Goal: Information Seeking & Learning: Learn about a topic

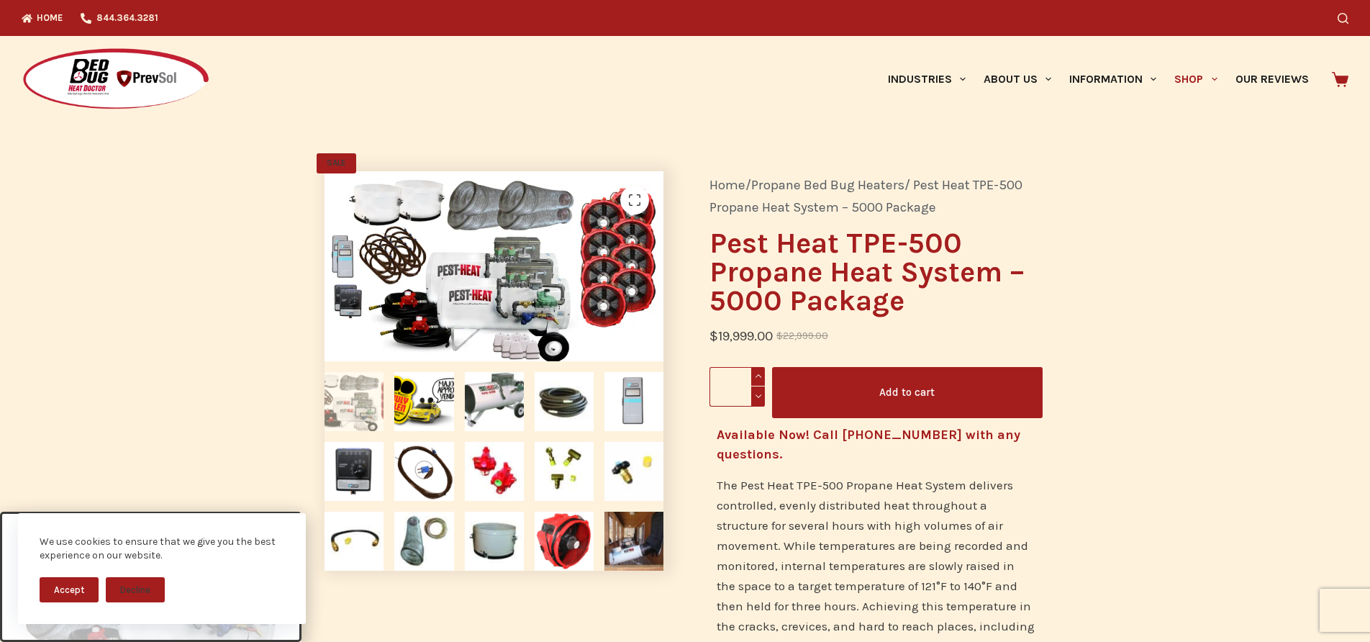
scroll to position [24, 0]
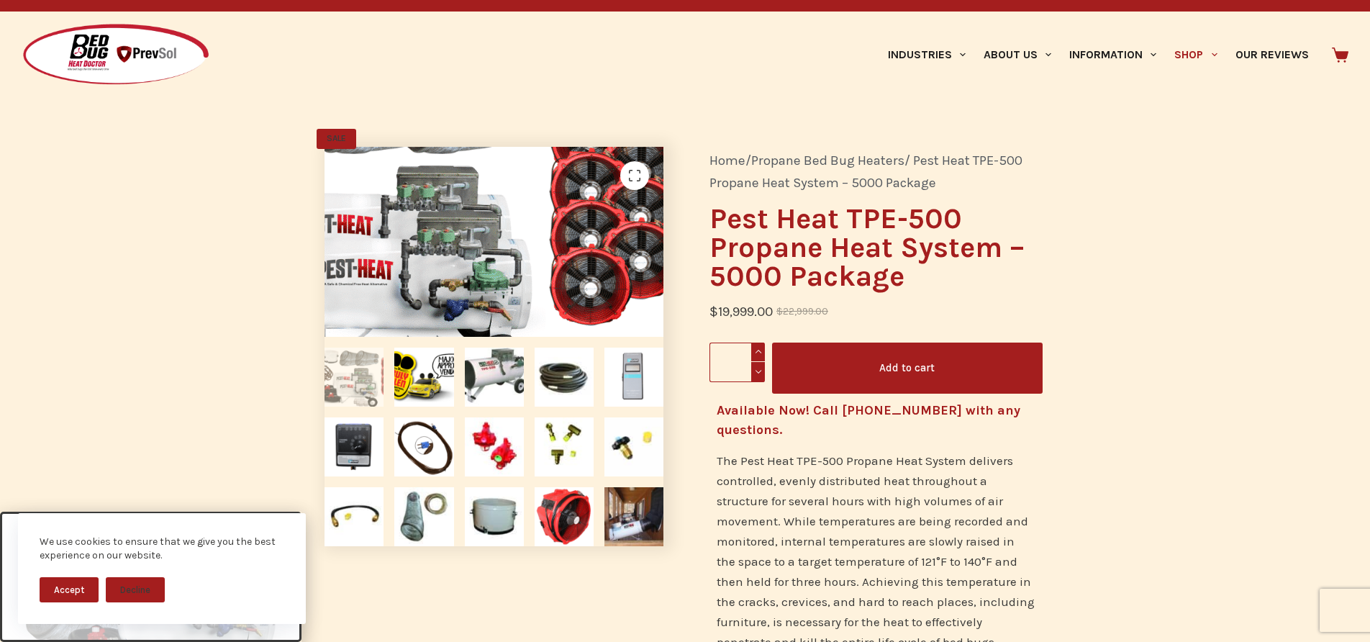
click at [621, 273] on img at bounding box center [396, 218] width 600 height 336
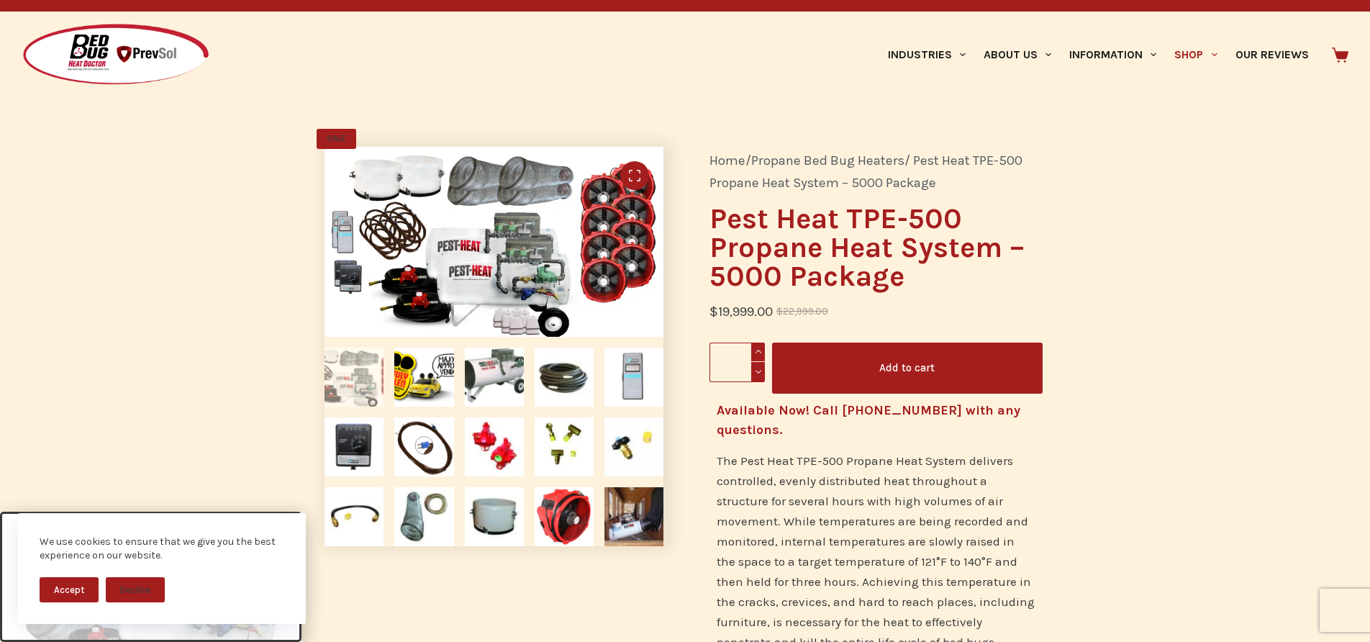
click at [631, 170] on link "🔍" at bounding box center [634, 175] width 29 height 29
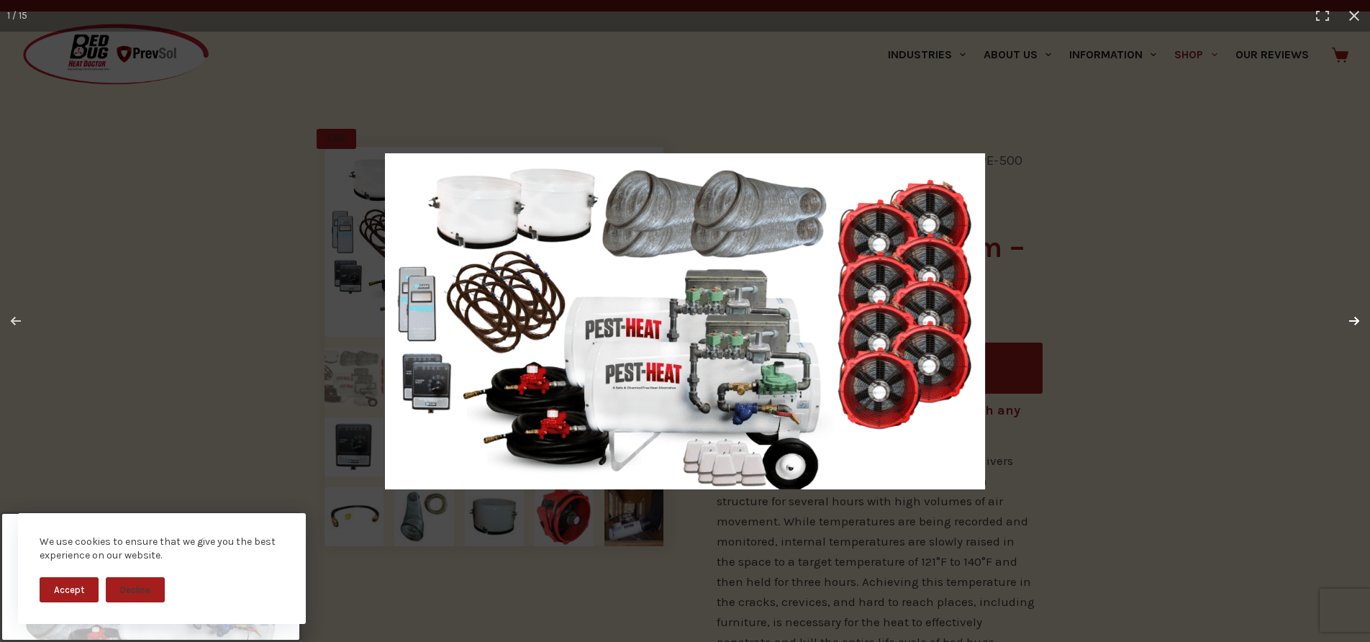
click at [1352, 316] on button "Next (arrow right)" at bounding box center [1344, 321] width 50 height 72
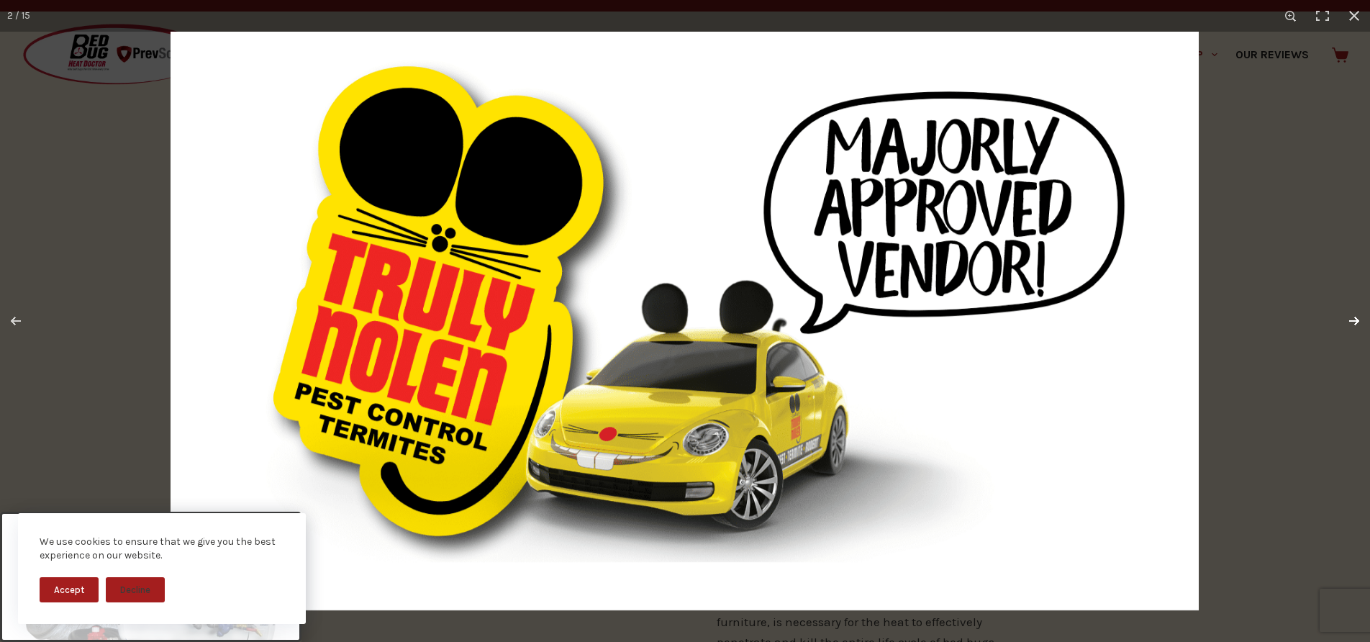
click at [1350, 323] on button "Next (arrow right)" at bounding box center [1344, 321] width 50 height 72
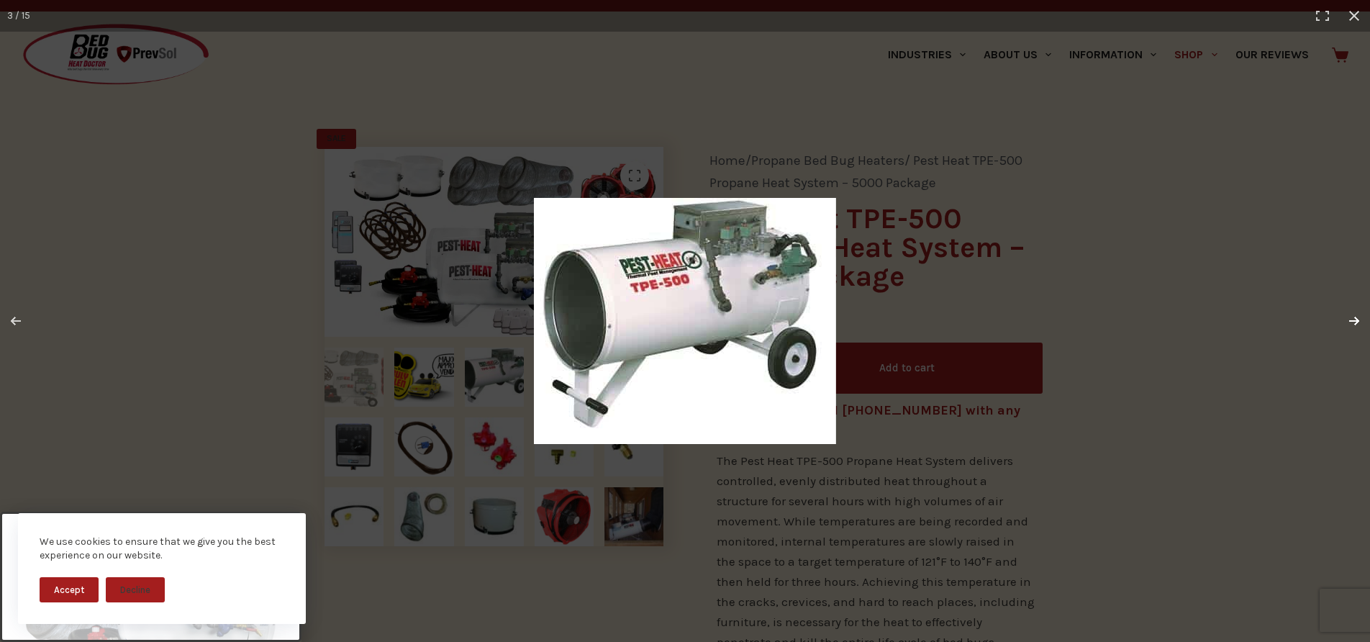
click at [1350, 323] on button "Next (arrow right)" at bounding box center [1344, 321] width 50 height 72
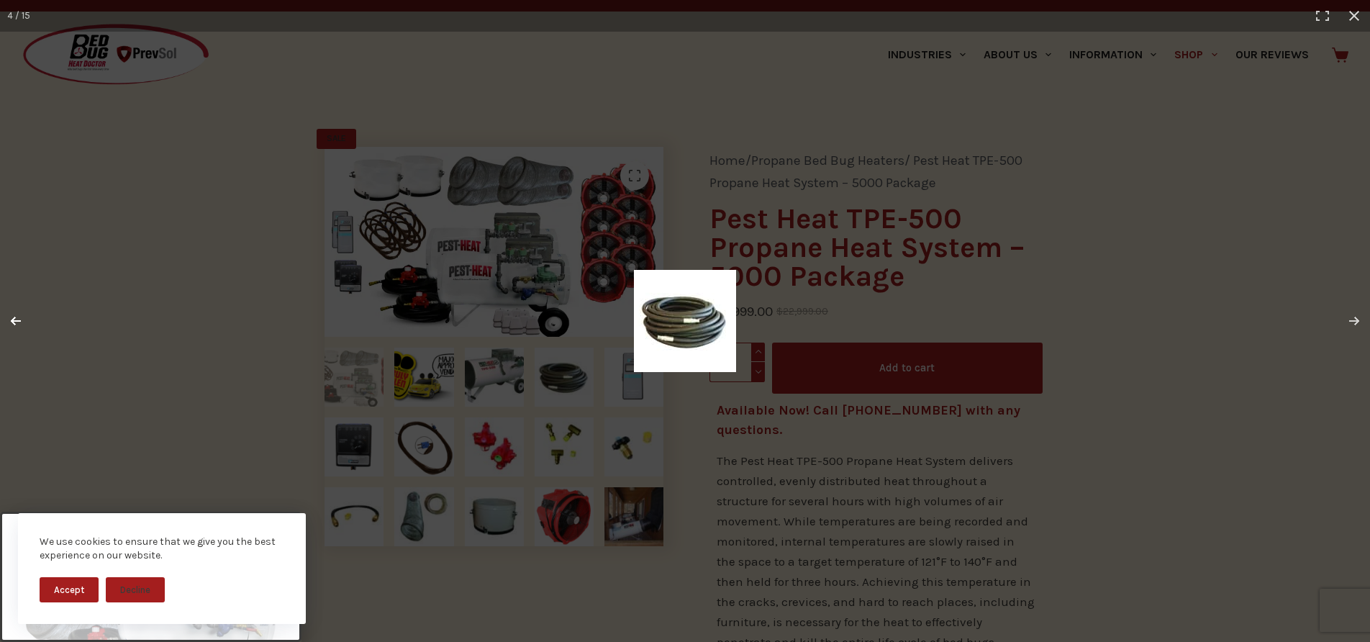
click at [17, 323] on button "Previous (arrow left)" at bounding box center [25, 321] width 50 height 72
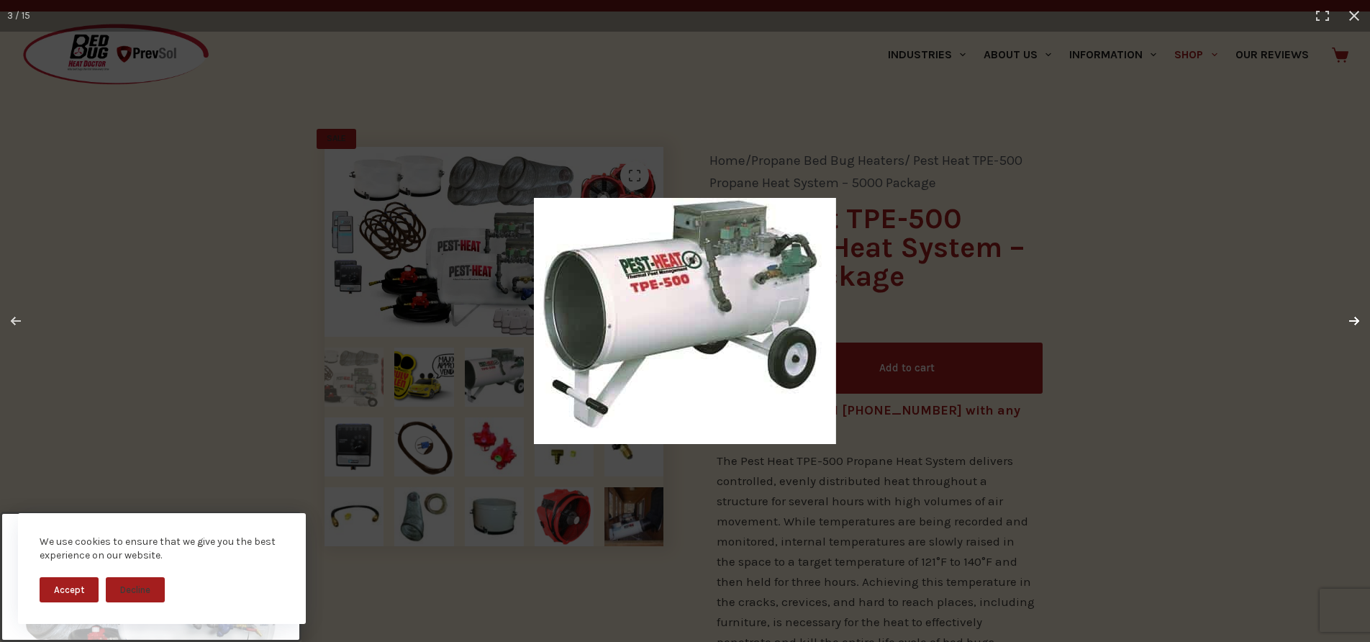
click at [1350, 316] on button "Next (arrow right)" at bounding box center [1344, 321] width 50 height 72
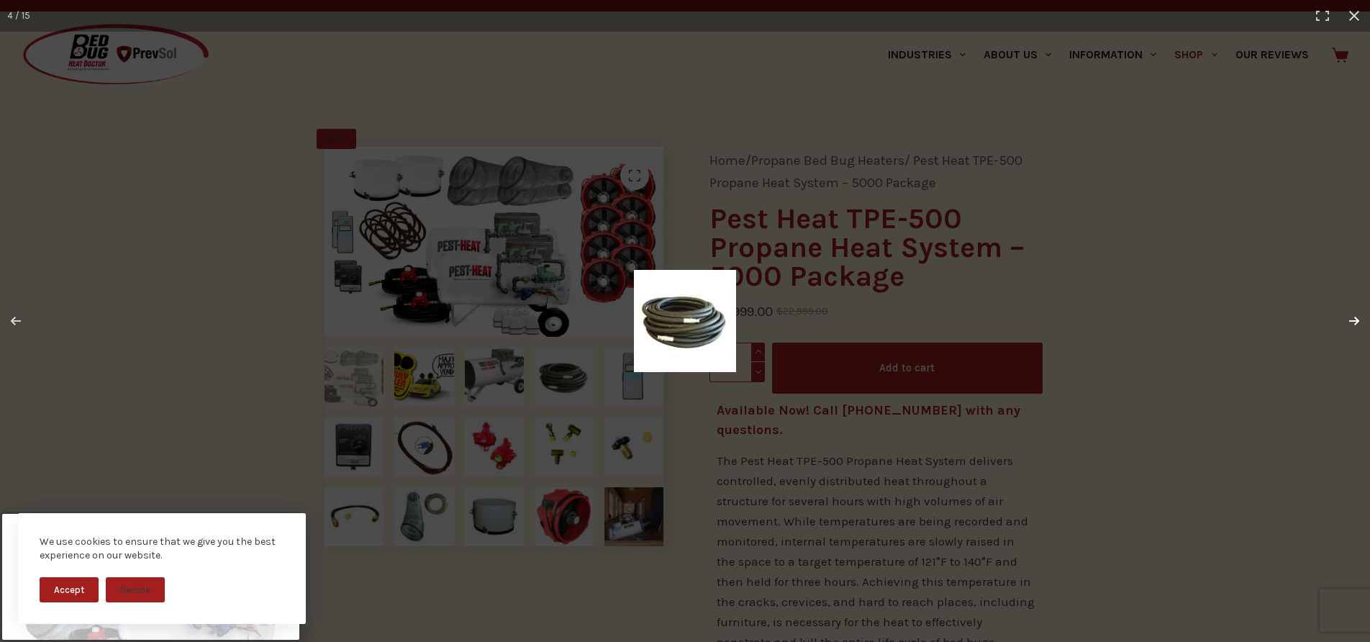
click at [1350, 316] on button "Next (arrow right)" at bounding box center [1344, 321] width 50 height 72
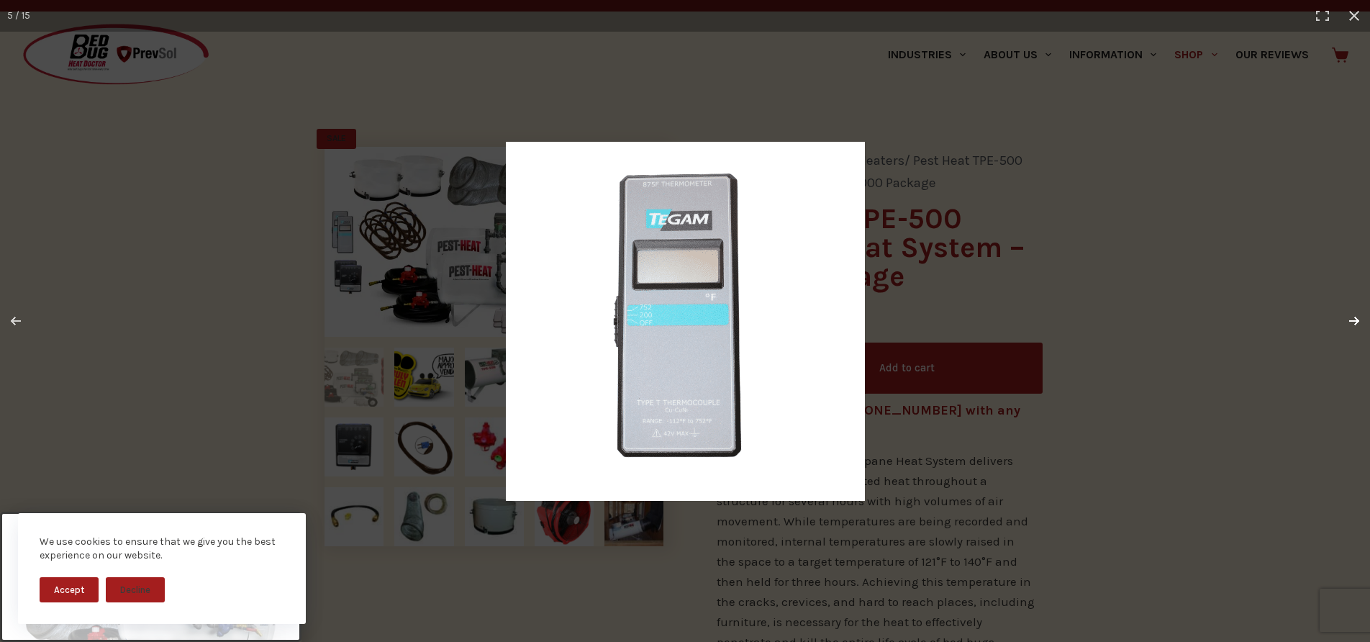
click at [1349, 316] on button "Next (arrow right)" at bounding box center [1344, 321] width 50 height 72
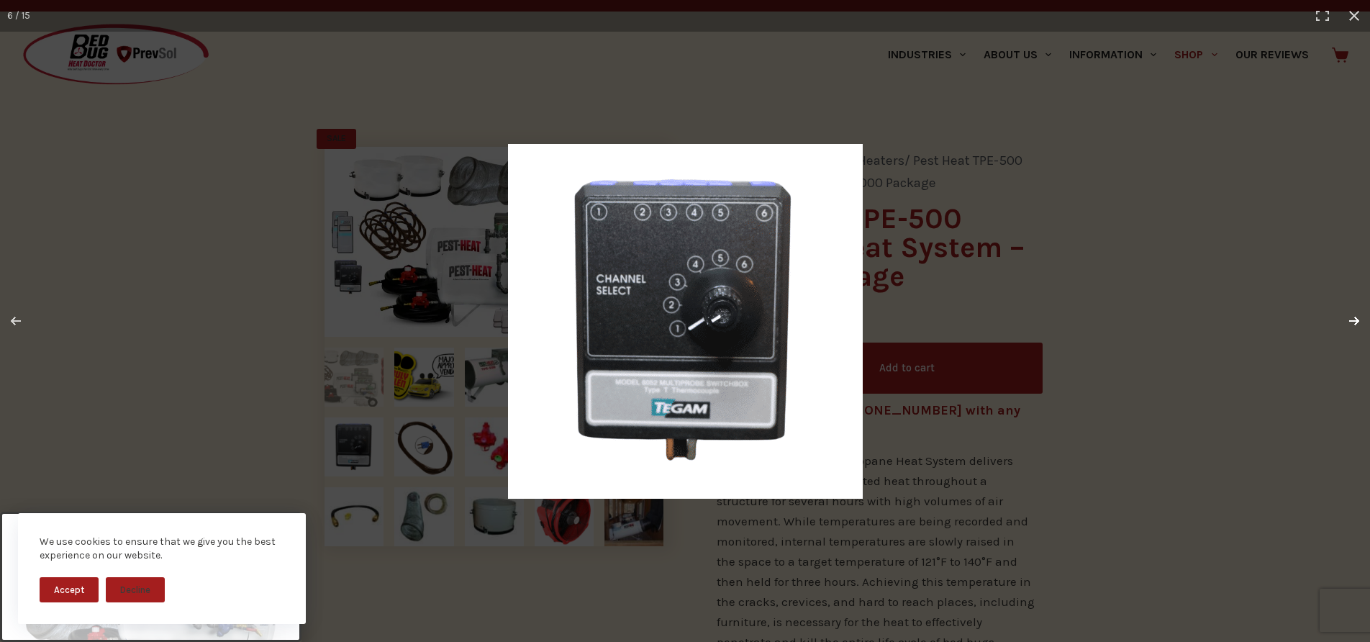
click at [1349, 316] on button "Next (arrow right)" at bounding box center [1344, 321] width 50 height 72
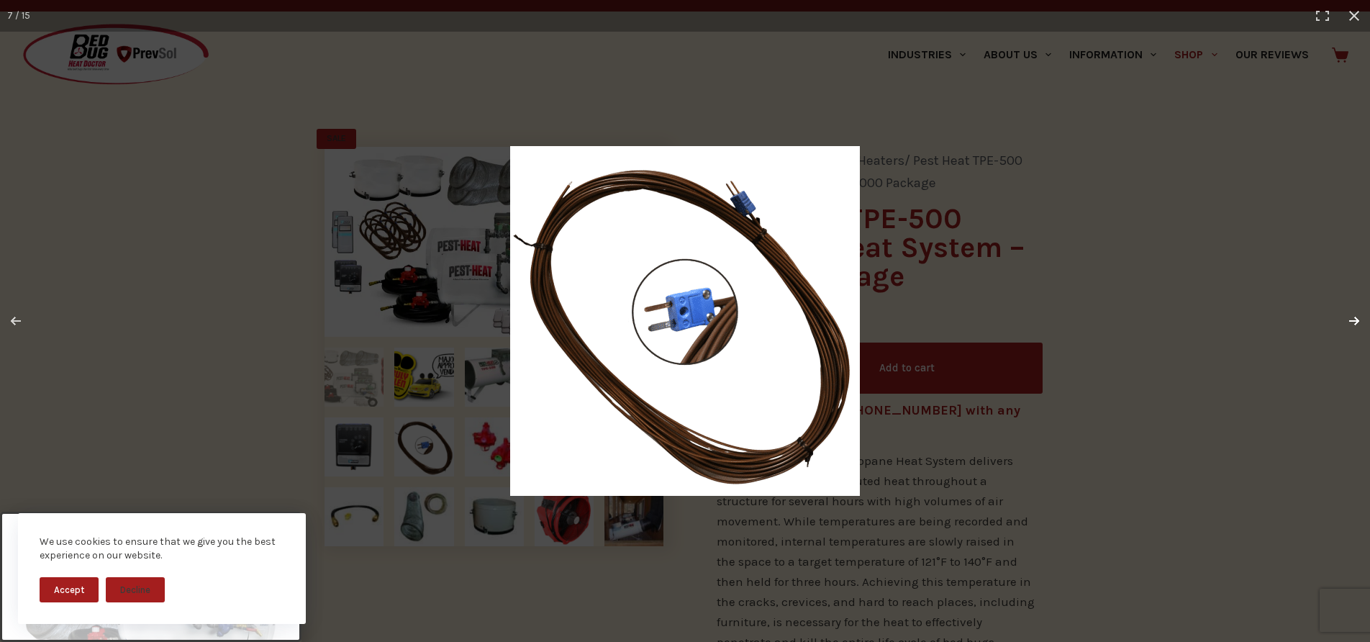
click at [1349, 316] on button "Next (arrow right)" at bounding box center [1344, 321] width 50 height 72
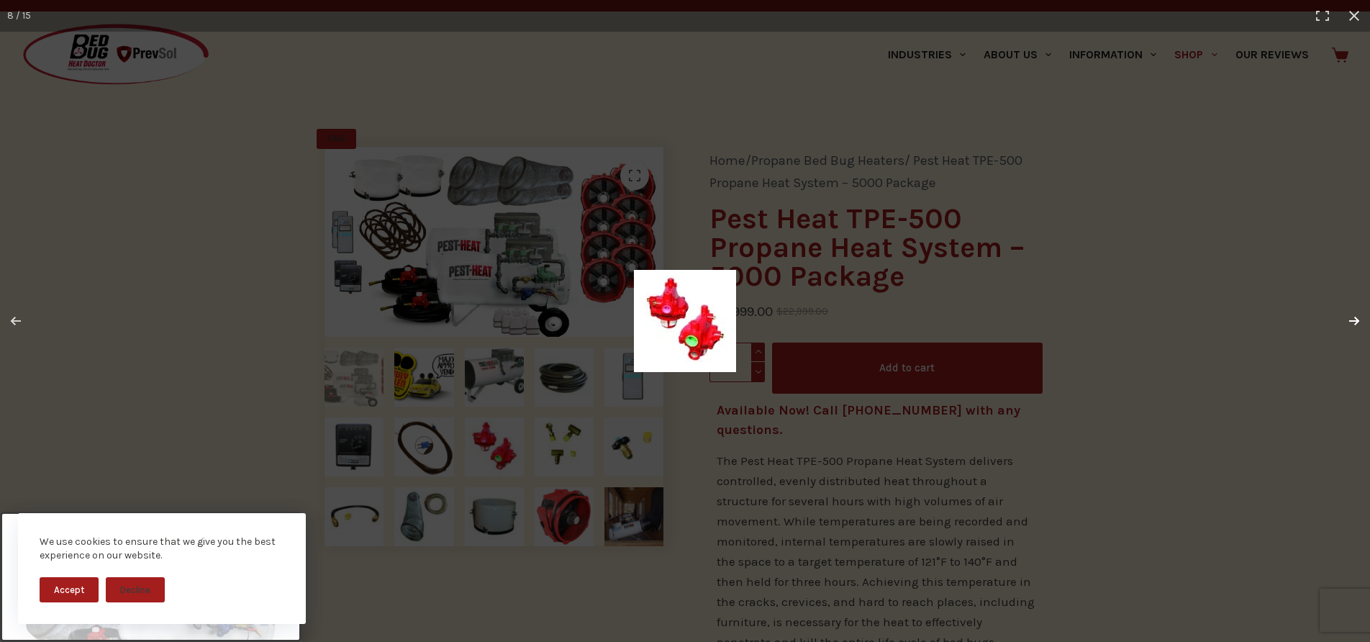
click at [1349, 316] on button "Next (arrow right)" at bounding box center [1344, 321] width 50 height 72
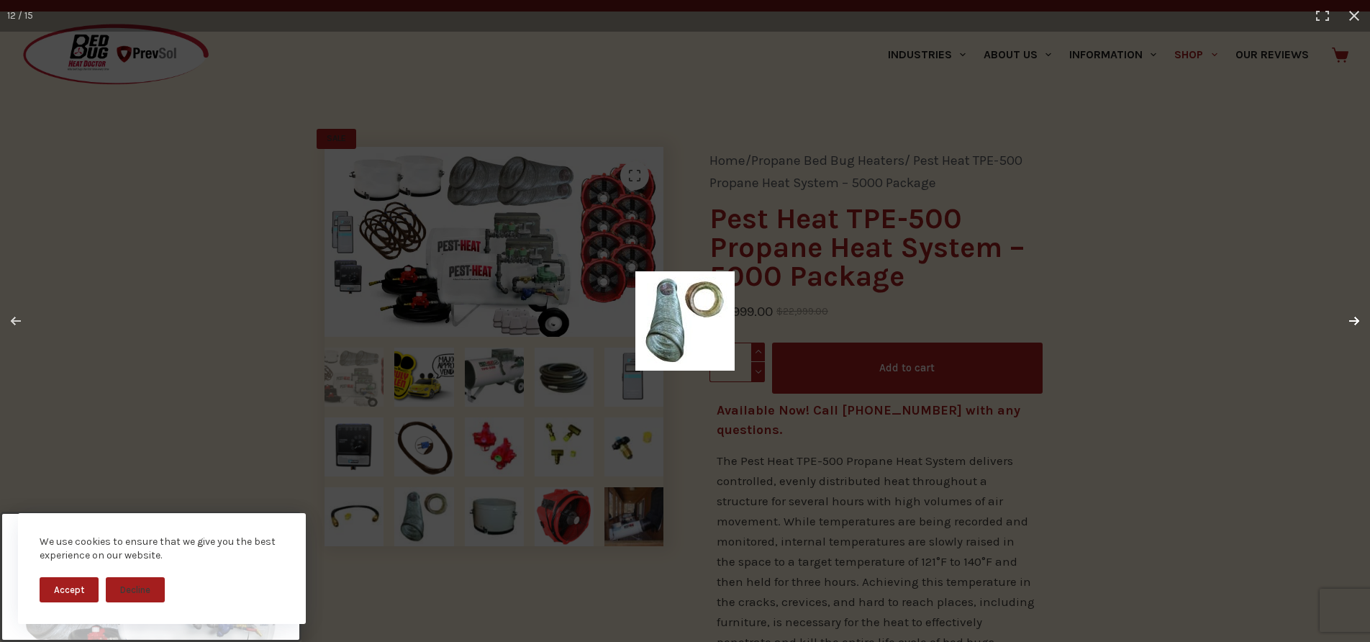
click at [1349, 316] on button "Next (arrow right)" at bounding box center [1344, 321] width 50 height 72
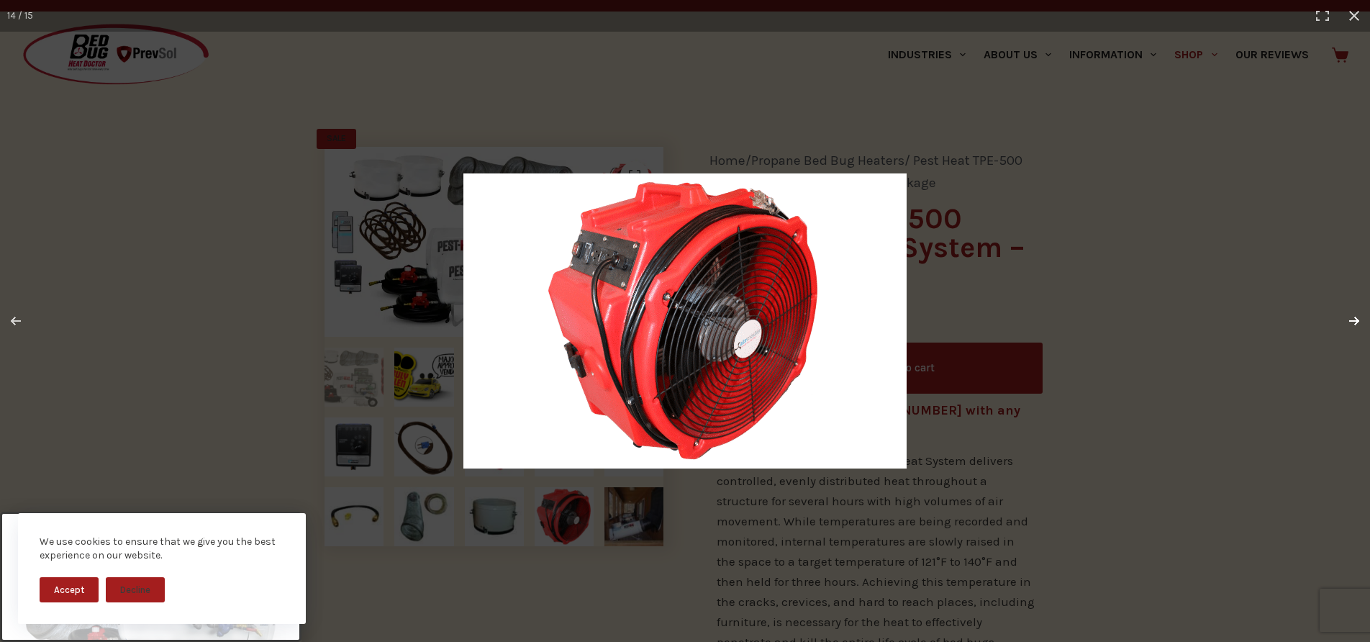
click at [1352, 324] on button "Next (arrow right)" at bounding box center [1344, 321] width 50 height 72
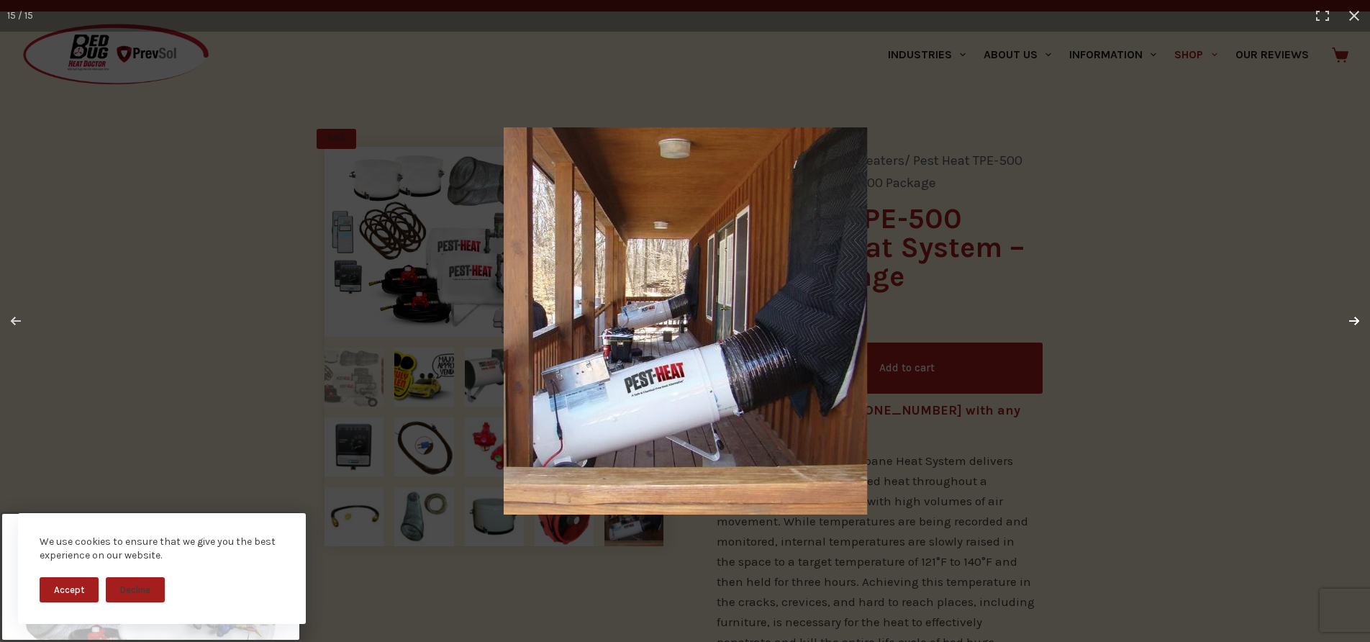
click at [1352, 324] on button "Next (arrow right)" at bounding box center [1344, 321] width 50 height 72
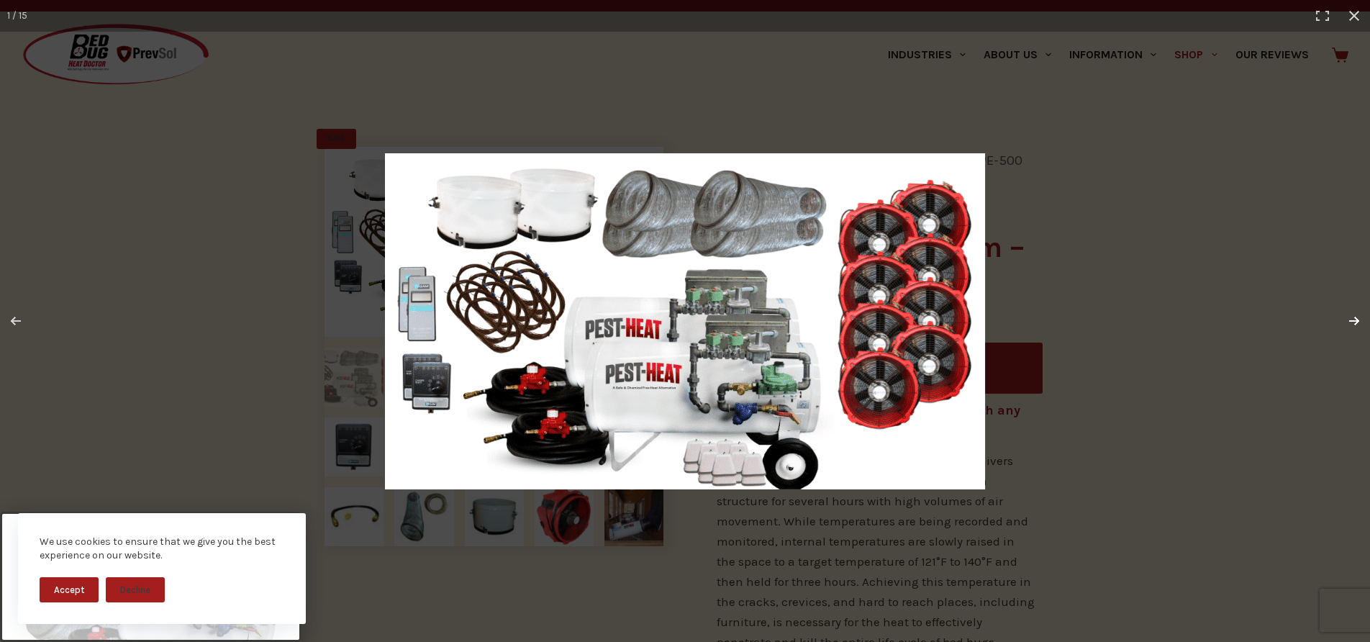
click at [1352, 324] on button "Next (arrow right)" at bounding box center [1344, 321] width 50 height 72
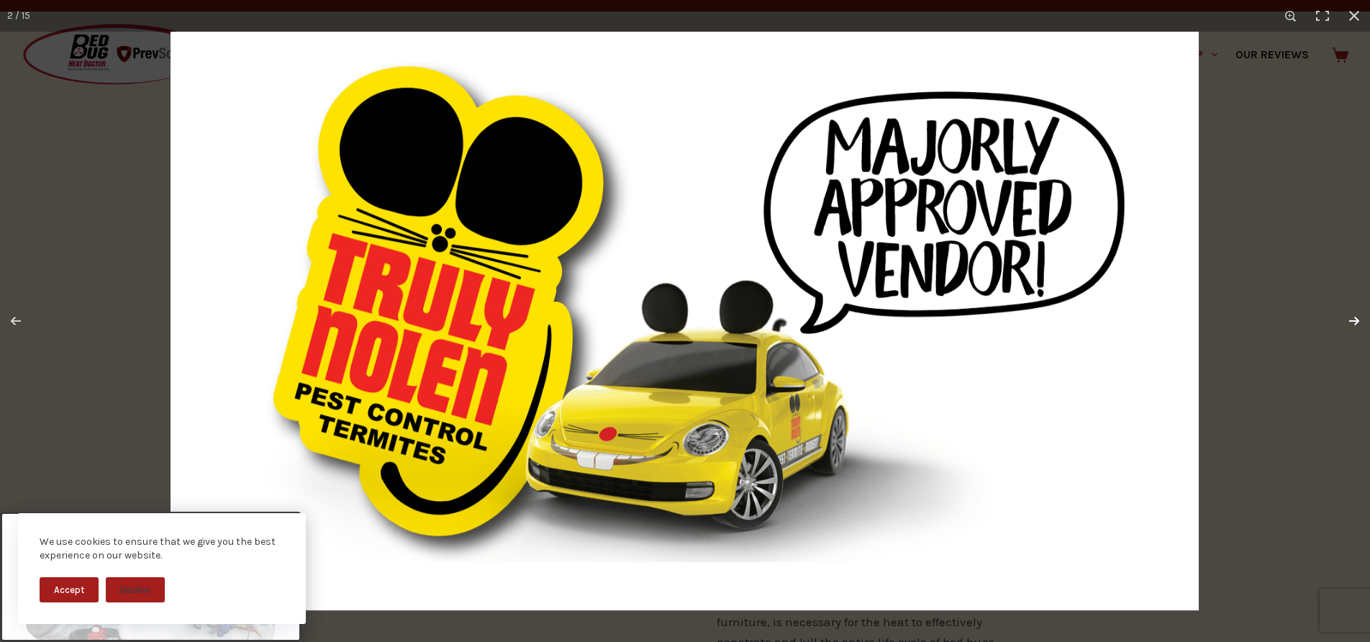
click at [1350, 304] on button "Next (arrow right)" at bounding box center [1344, 321] width 50 height 72
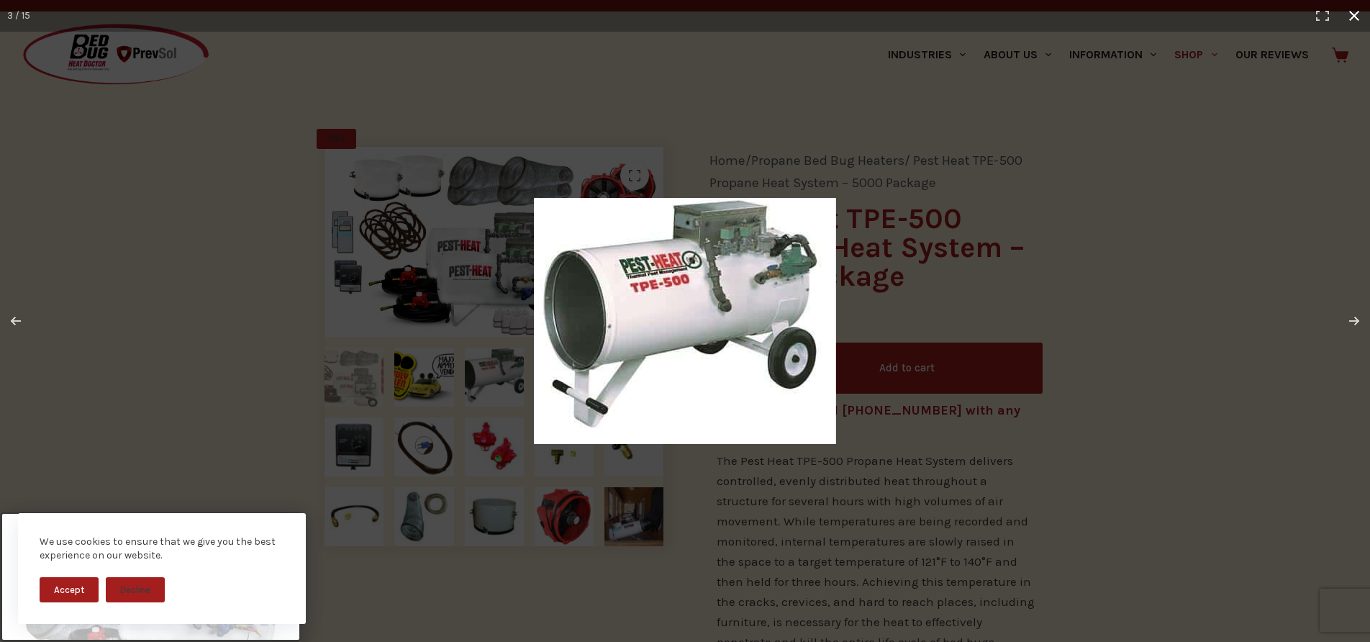
click at [1353, 19] on button "Close (Esc)" at bounding box center [1354, 16] width 32 height 32
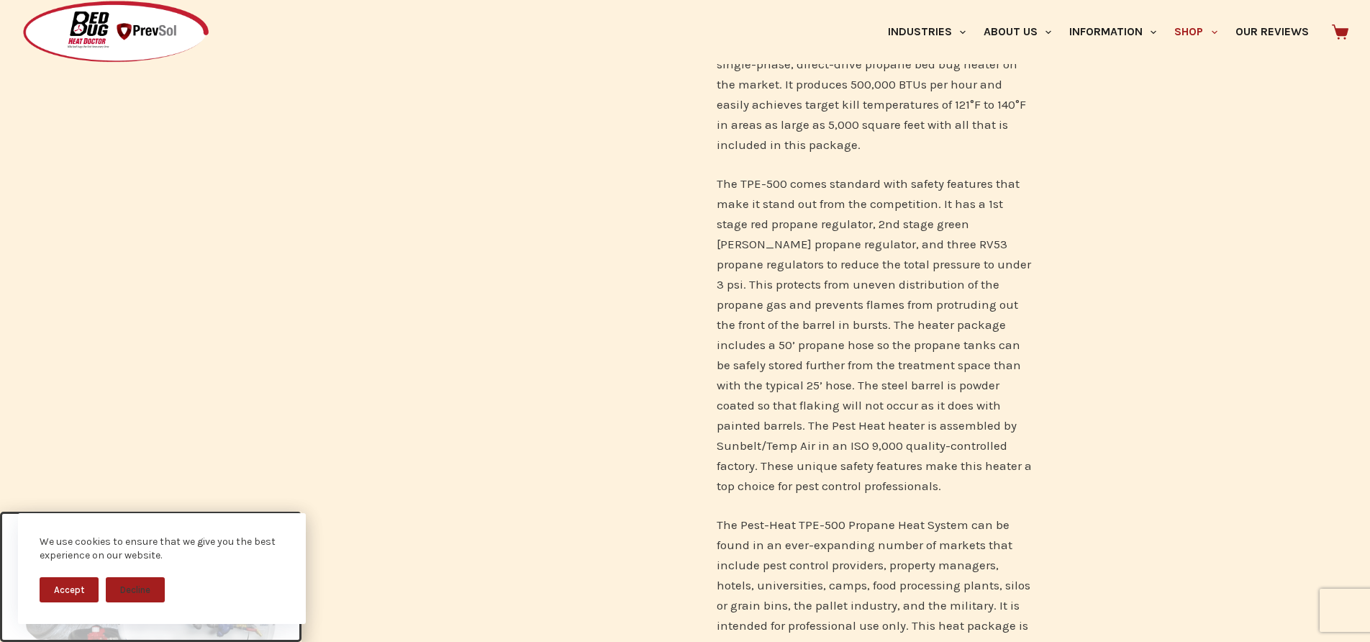
scroll to position [1208, 0]
click at [73, 588] on button "Accept" at bounding box center [69, 589] width 59 height 25
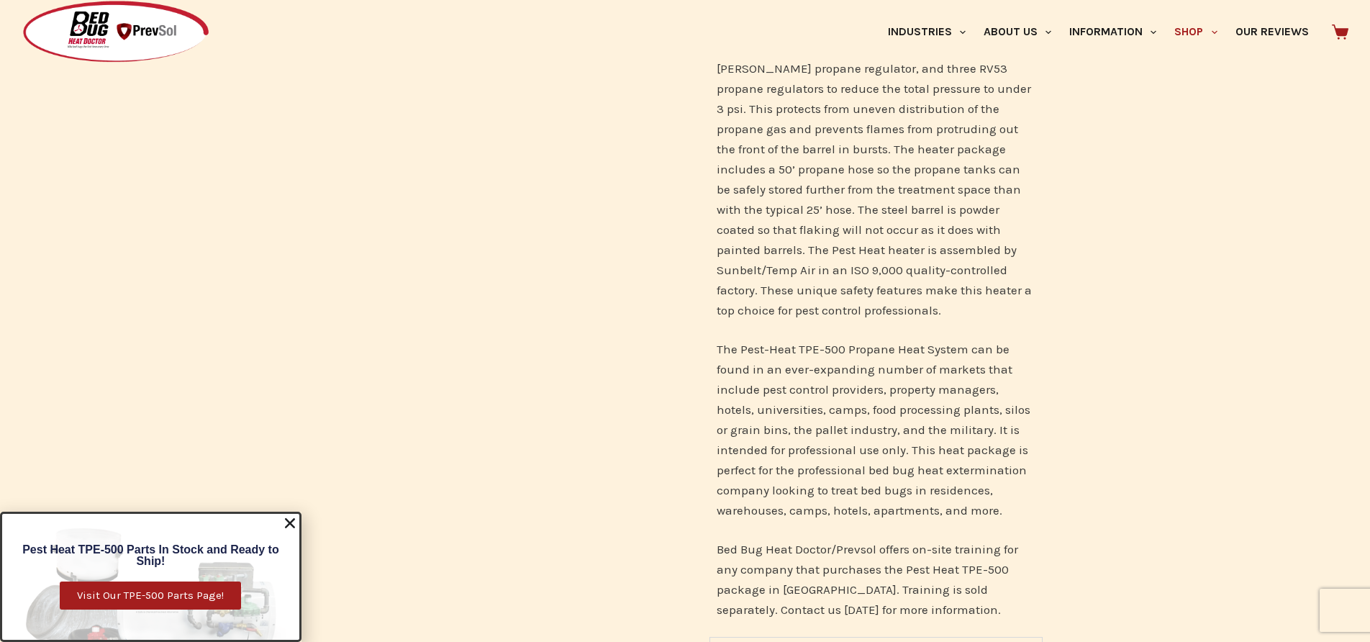
scroll to position [1388, 0]
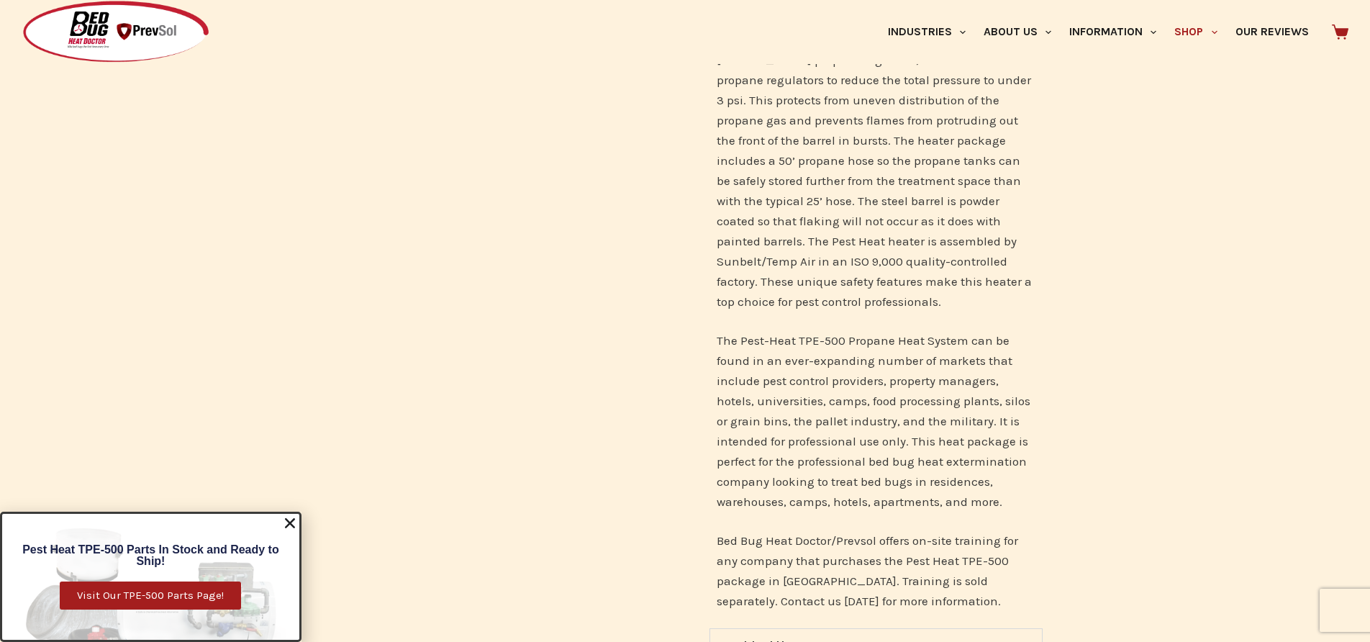
click at [292, 522] on icon "Close" at bounding box center [290, 523] width 14 height 14
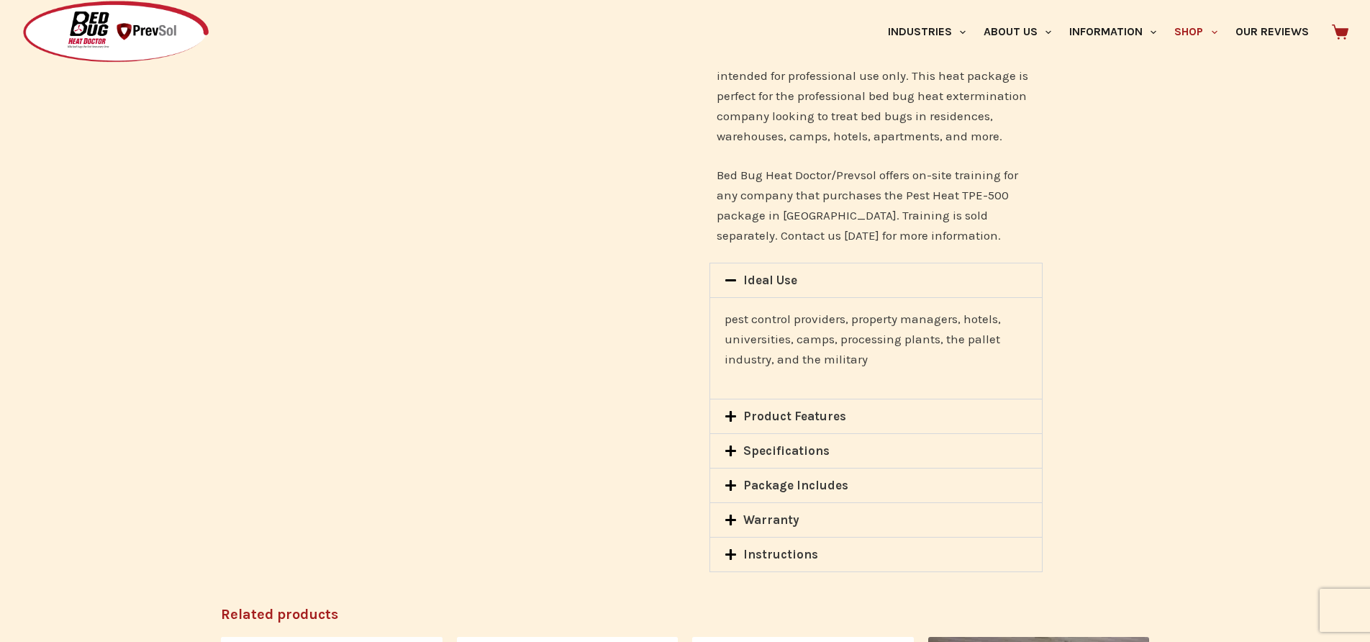
scroll to position [1760, 0]
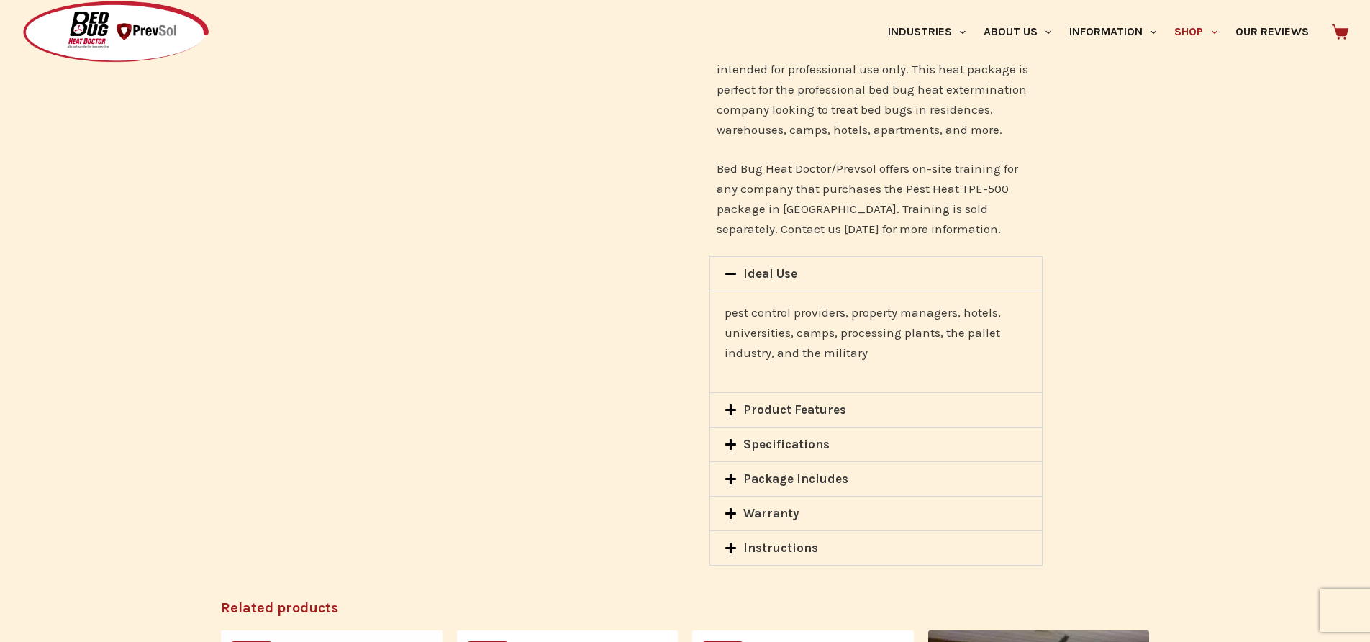
click at [729, 407] on icon at bounding box center [730, 410] width 12 height 12
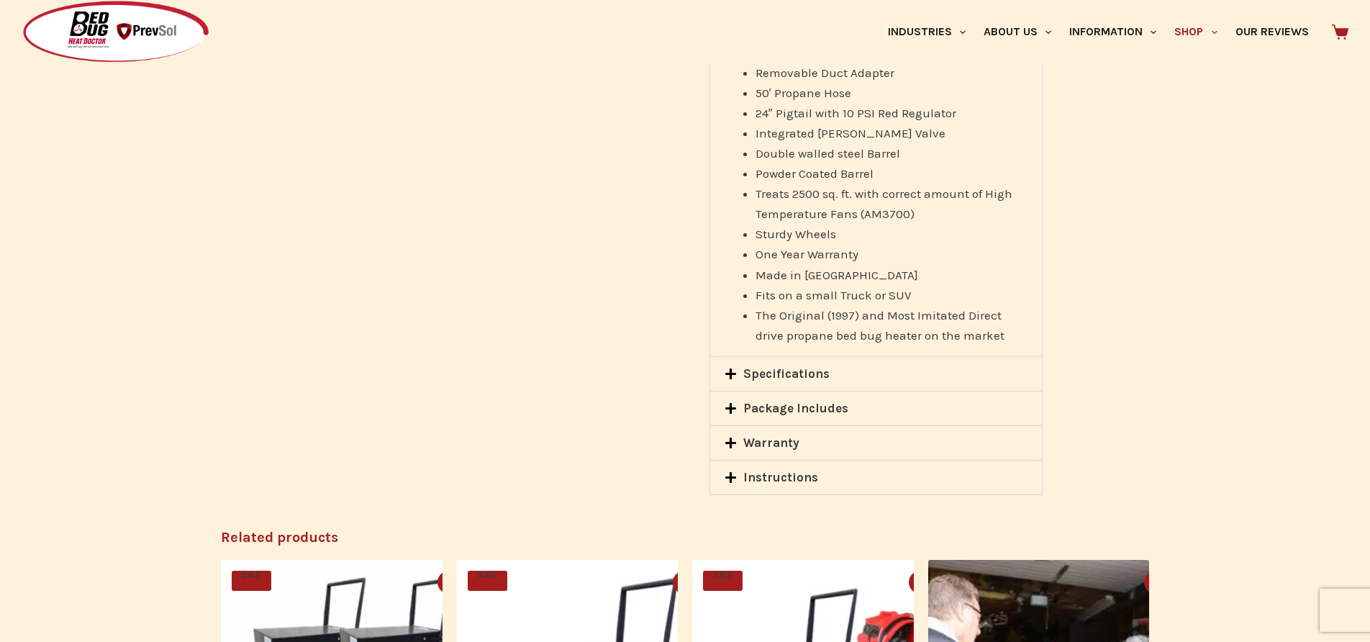
scroll to position [2118, 0]
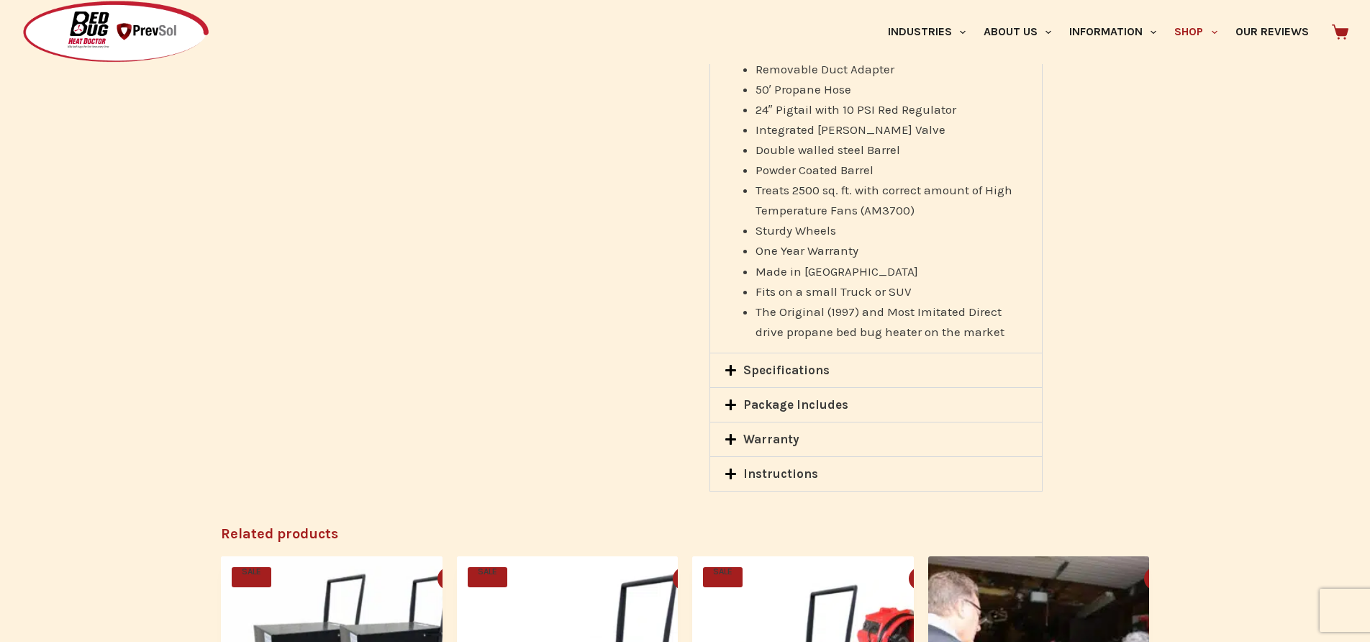
click at [728, 373] on icon at bounding box center [730, 370] width 12 height 12
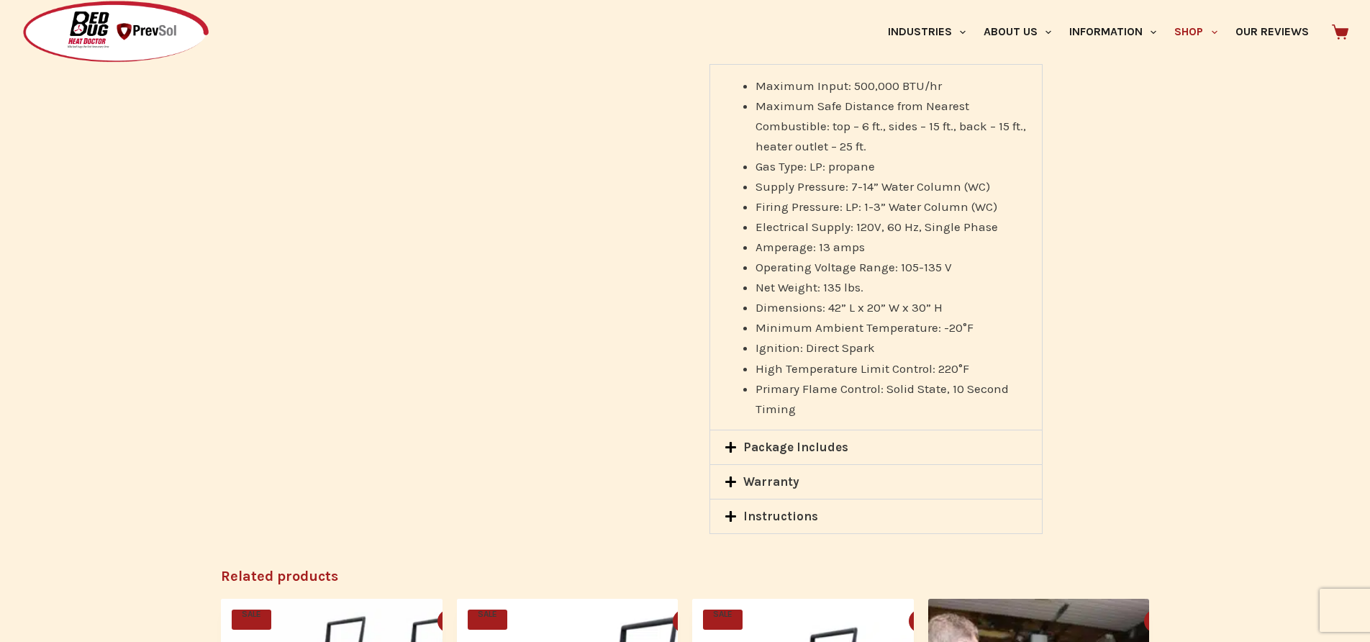
scroll to position [2056, 0]
click at [726, 447] on icon at bounding box center [730, 446] width 12 height 12
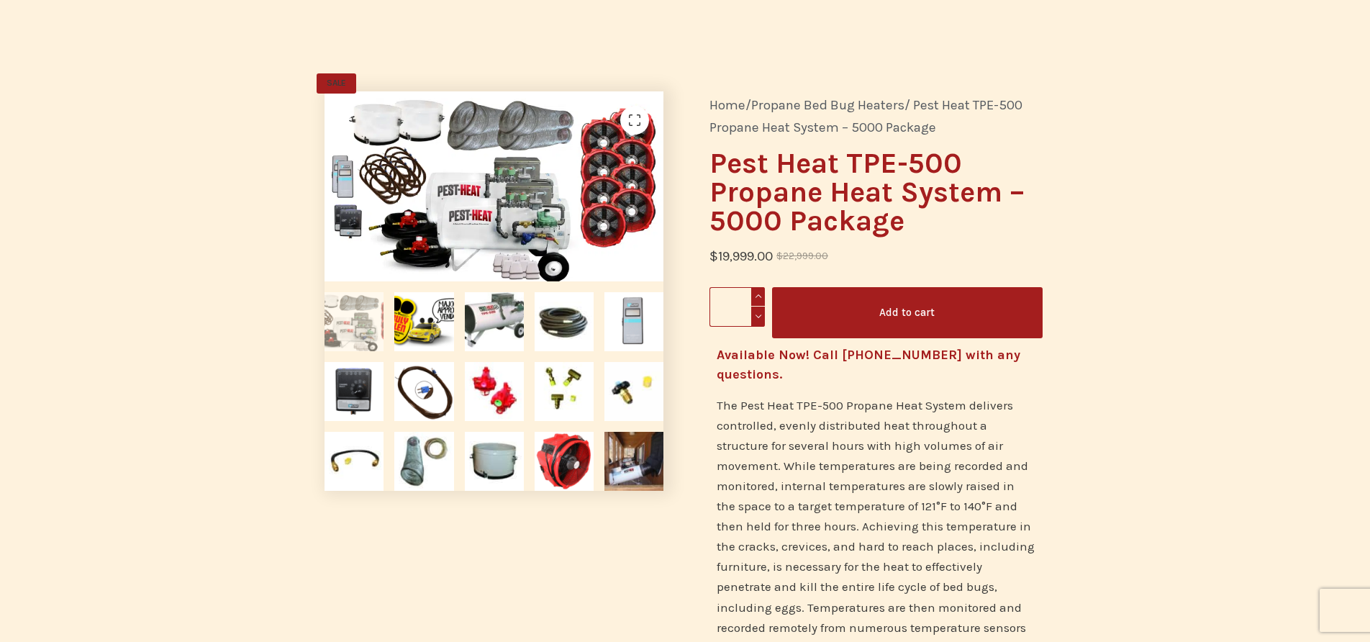
scroll to position [0, 0]
